Goal: Information Seeking & Learning: Learn about a topic

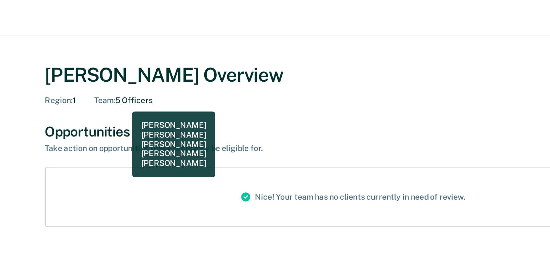
click at [128, 66] on div "Team : 5 Officers" at bounding box center [127, 64] width 37 height 6
